Goal: Navigation & Orientation: Find specific page/section

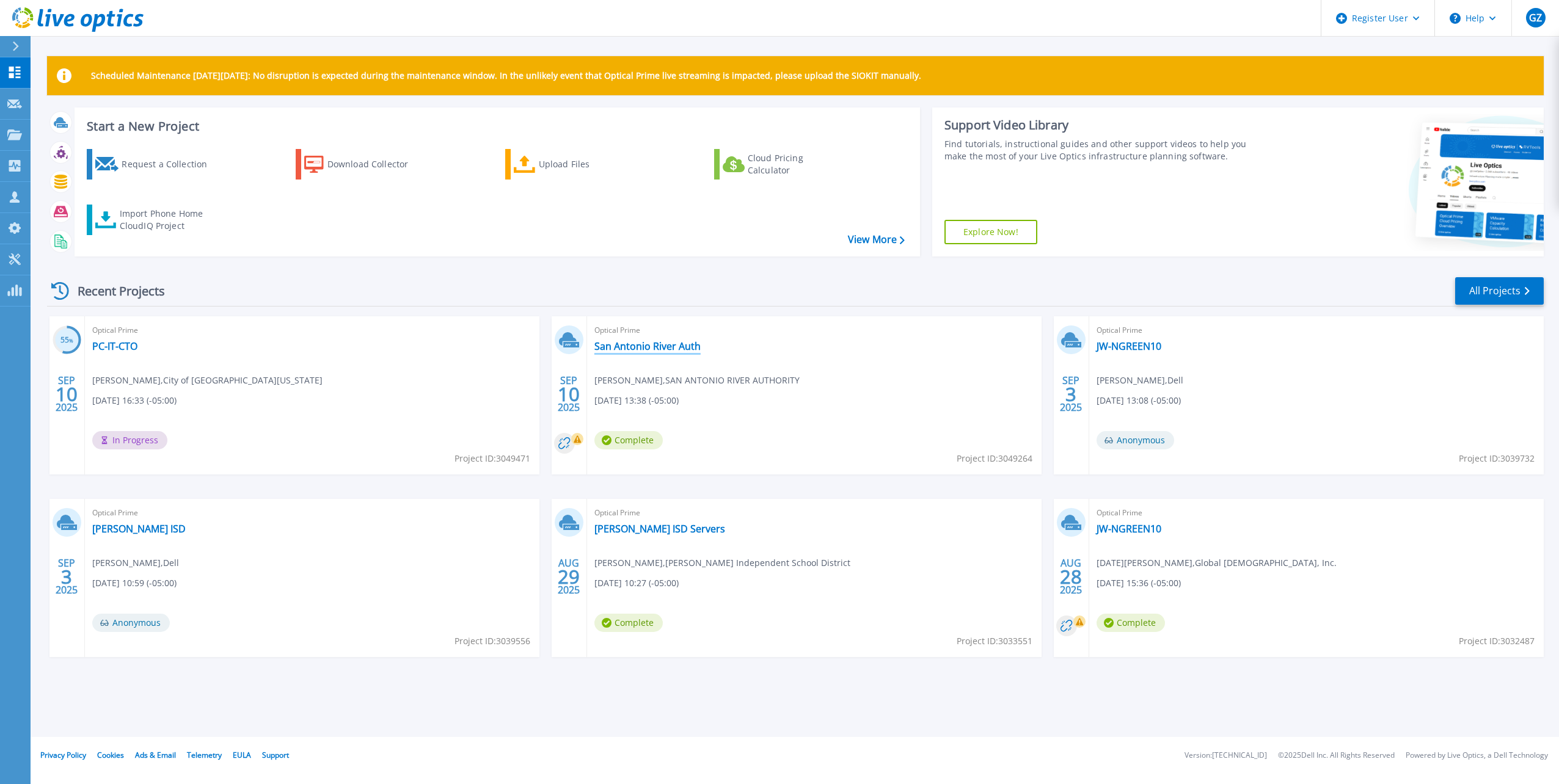
click at [676, 346] on link "San Antonio River Auth" at bounding box center [648, 346] width 107 height 12
